Goal: Communication & Community: Answer question/provide support

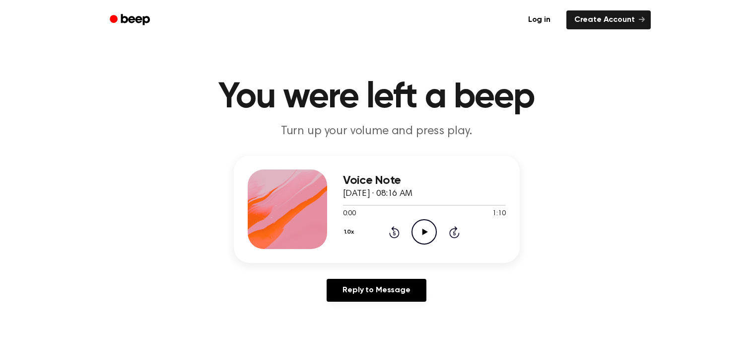
click at [415, 220] on icon "Play Audio" at bounding box center [424, 231] width 25 height 25
click at [510, 180] on div "Voice Note [DATE] · 08:16 AM 0:54 1:10 Your browser does not support the [objec…" at bounding box center [377, 208] width 286 height 107
click at [435, 231] on icon "Pause Audio" at bounding box center [424, 231] width 25 height 25
click at [435, 231] on icon "Play Audio" at bounding box center [424, 231] width 25 height 25
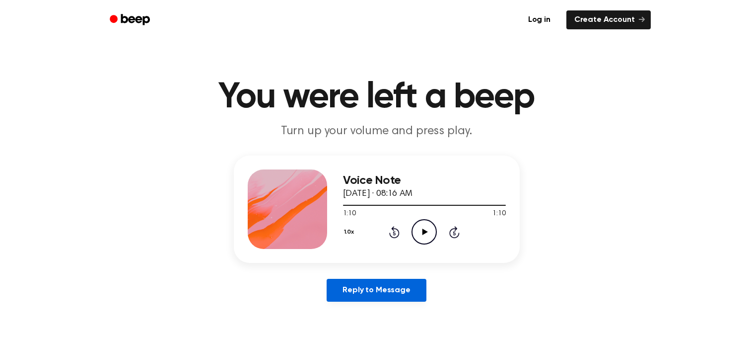
click at [362, 287] on link "Reply to Message" at bounding box center [376, 290] width 99 height 23
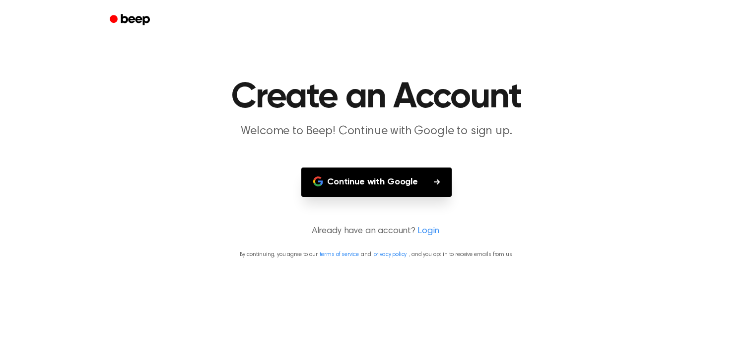
click at [410, 169] on button "Continue with Google" at bounding box center [376, 181] width 150 height 29
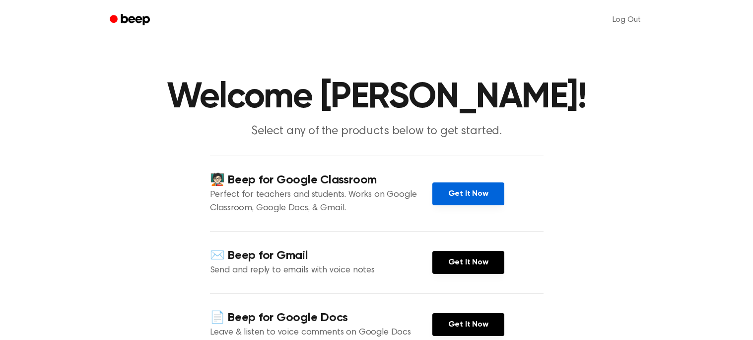
click at [468, 205] on link "Get It Now" at bounding box center [468, 193] width 72 height 23
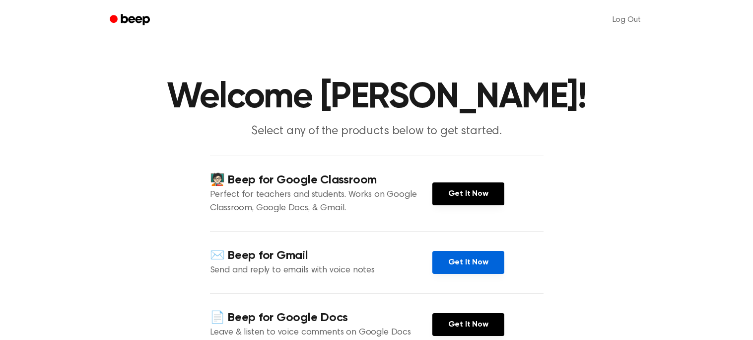
click at [453, 274] on link "Get It Now" at bounding box center [468, 262] width 72 height 23
